Goal: Task Accomplishment & Management: Manage account settings

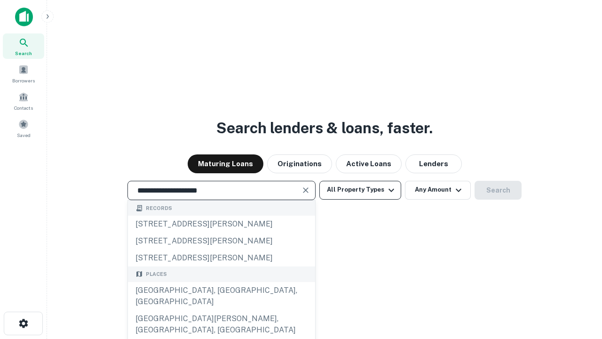
click at [221, 310] on div "Santa Monica, CA, USA" at bounding box center [221, 296] width 187 height 28
click at [360, 190] on button "All Property Types" at bounding box center [360, 190] width 82 height 19
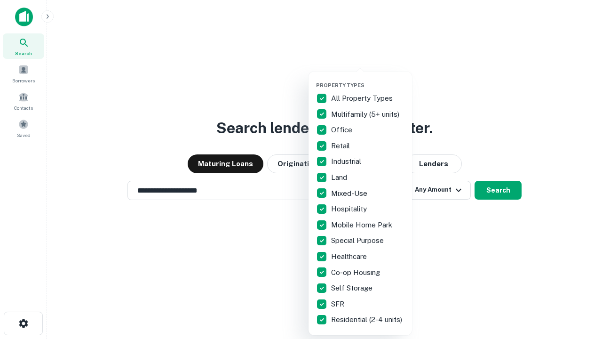
type input "**********"
click at [368, 79] on button "button" at bounding box center [368, 79] width 104 height 0
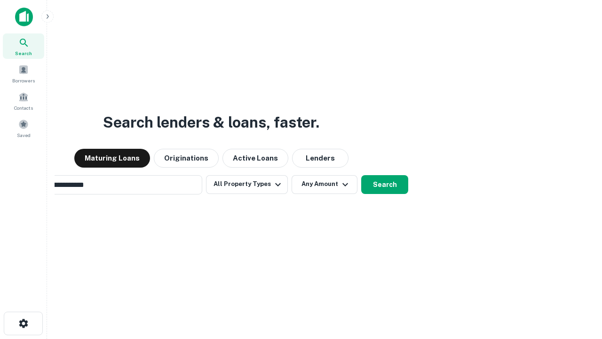
scroll to position [15, 0]
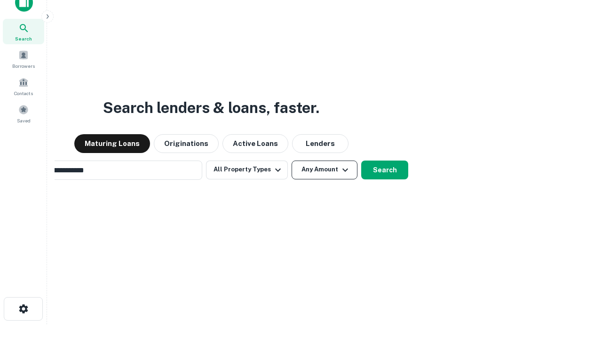
click at [292, 160] on button "Any Amount" at bounding box center [325, 169] width 66 height 19
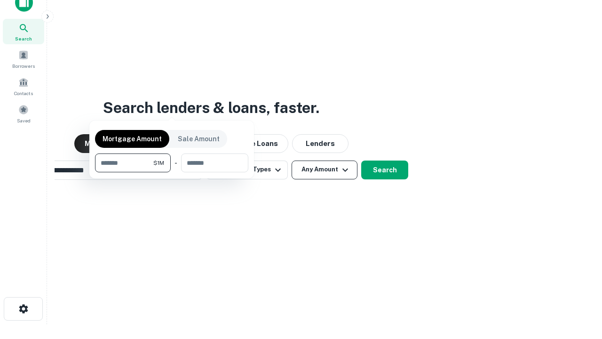
scroll to position [15, 0]
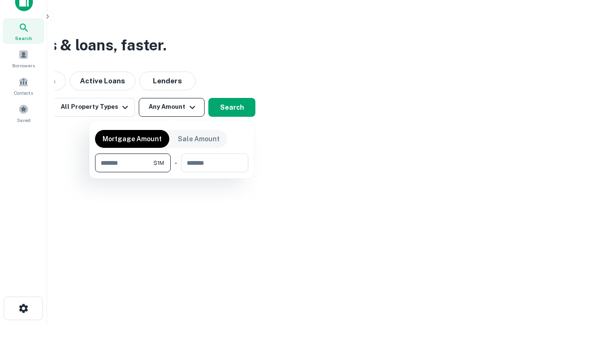
type input "*******"
click at [172, 172] on button "button" at bounding box center [171, 172] width 153 height 0
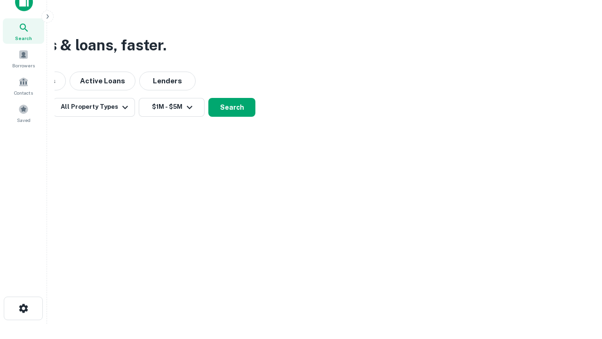
scroll to position [15, 0]
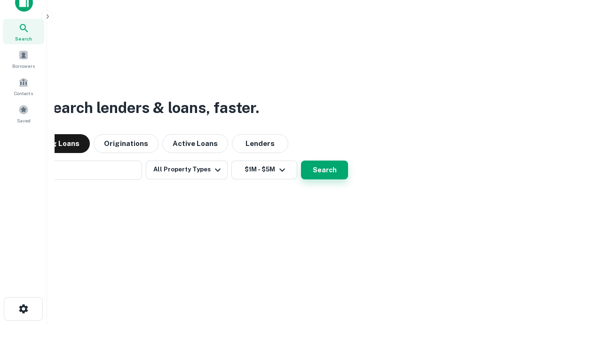
click at [301, 160] on button "Search" at bounding box center [324, 169] width 47 height 19
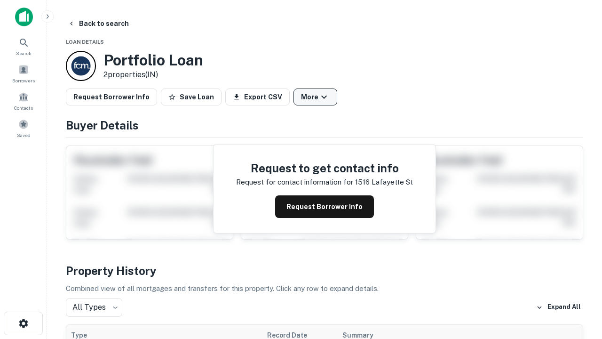
click at [315, 97] on button "More" at bounding box center [316, 96] width 44 height 17
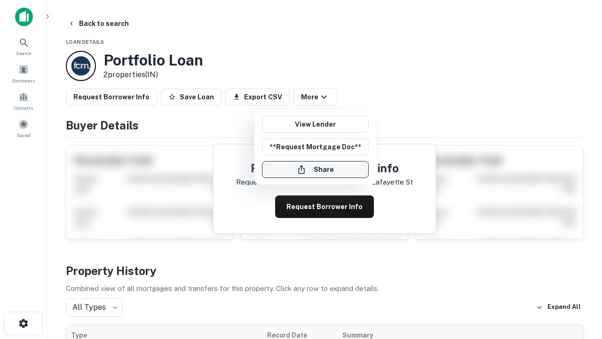
click at [315, 169] on button "Share" at bounding box center [315, 169] width 107 height 17
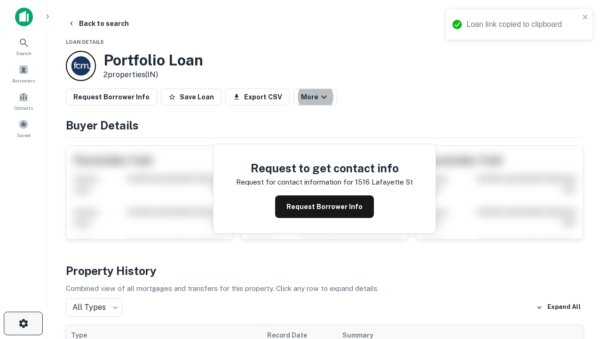
click at [23, 323] on icon "button" at bounding box center [23, 323] width 11 height 11
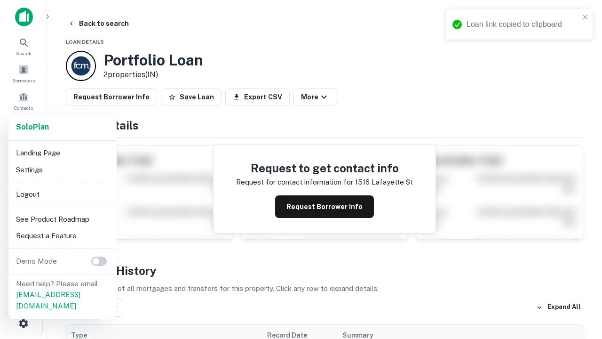
click at [62, 194] on li "Logout" at bounding box center [62, 194] width 101 height 17
